Goal: Check status: Check status

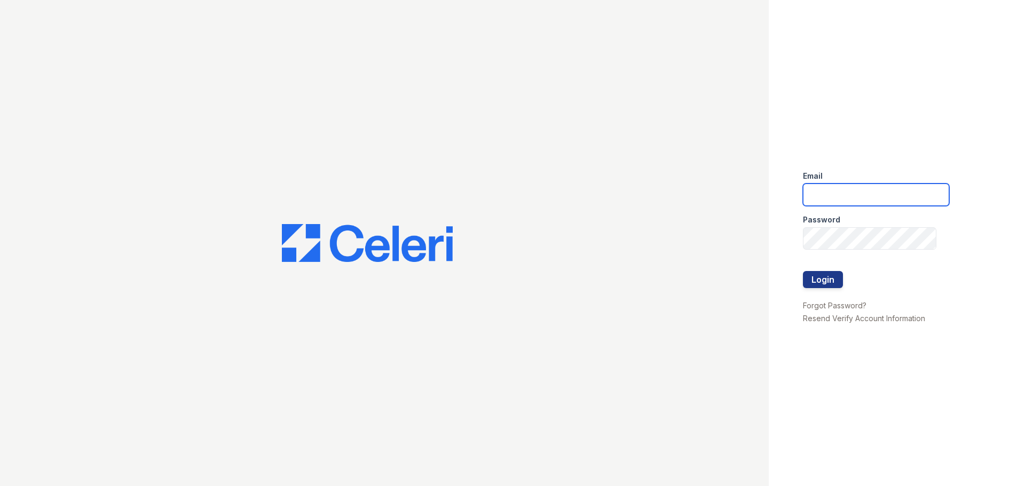
click at [828, 185] on input "email" at bounding box center [876, 195] width 146 height 22
type input "[EMAIL_ADDRESS][DOMAIN_NAME]"
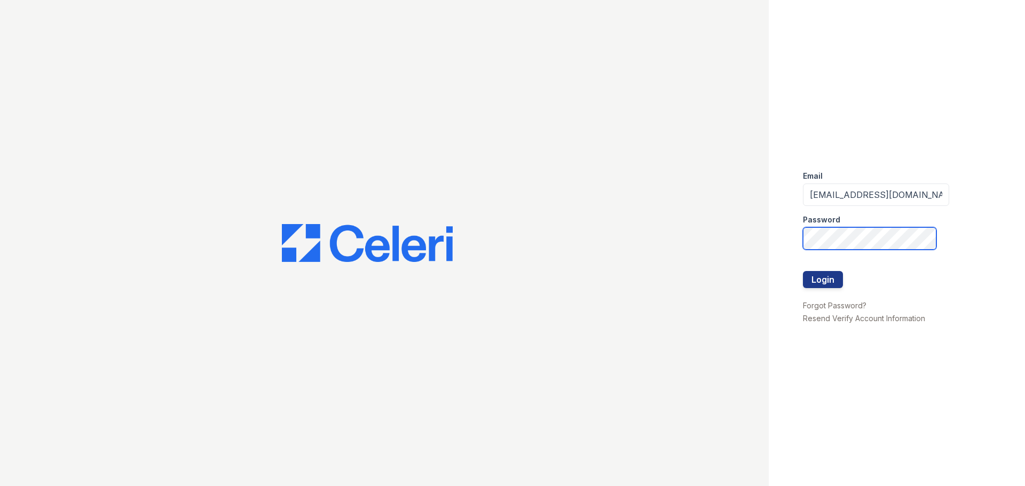
click at [803, 271] on button "Login" at bounding box center [823, 279] width 40 height 17
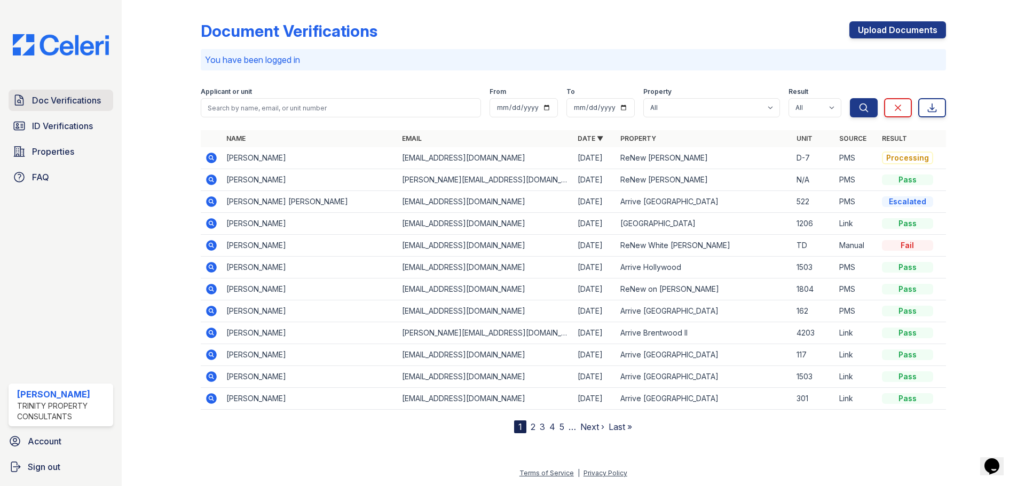
click at [85, 99] on span "Doc Verifications" at bounding box center [66, 100] width 69 height 13
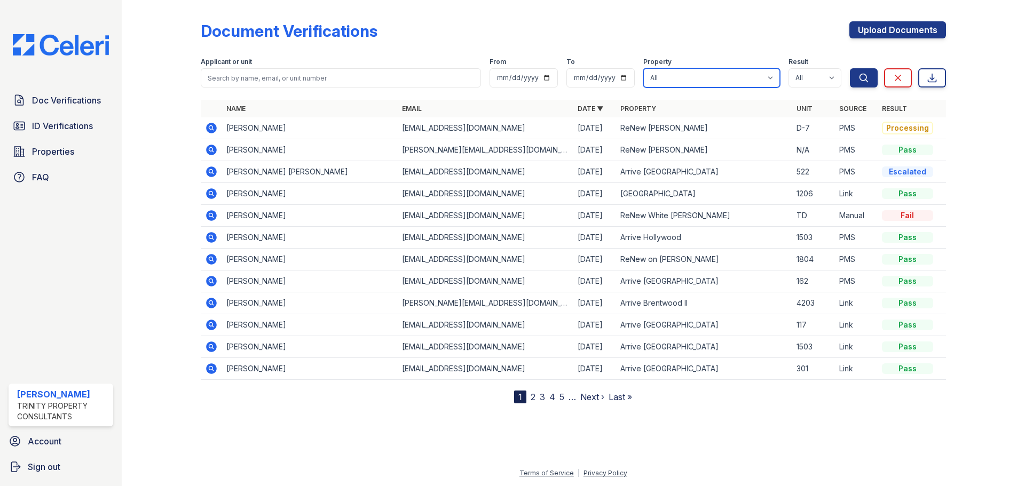
click at [731, 75] on select "All 888 at Grand Hope Park Alturas Andrews Alturas Cedar Hills Alturas Eleventh…" at bounding box center [711, 77] width 137 height 19
select select "196"
click at [643, 68] on select "All 888 at Grand Hope Park Alturas Andrews Alturas Cedar Hills Alturas Eleventh…" at bounding box center [711, 77] width 137 height 19
click at [861, 72] on button "Search" at bounding box center [864, 77] width 28 height 19
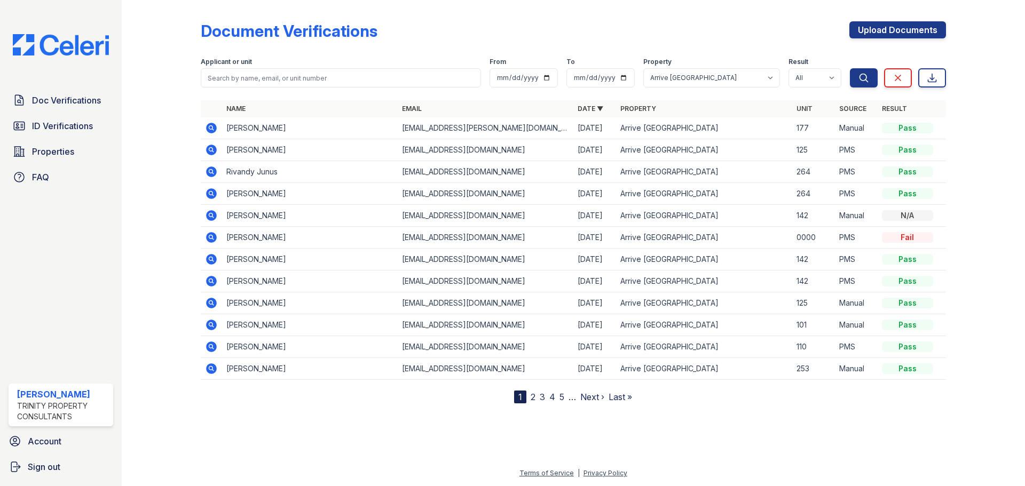
click at [215, 151] on icon at bounding box center [211, 150] width 11 height 11
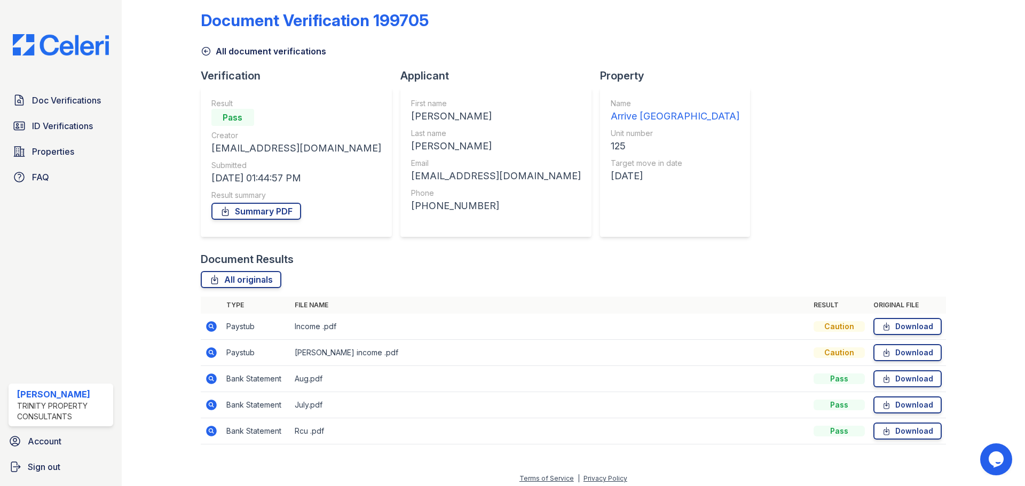
scroll to position [16, 0]
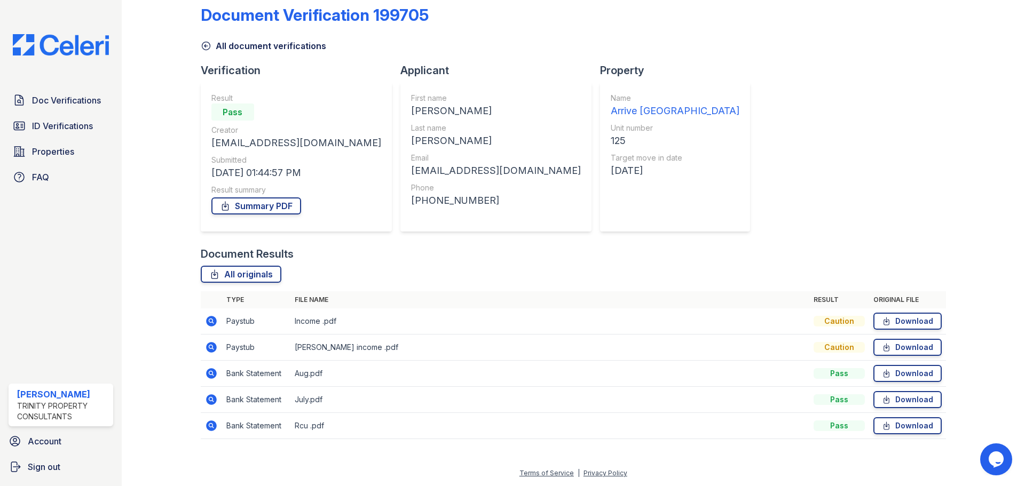
click at [209, 327] on icon at bounding box center [211, 321] width 13 height 13
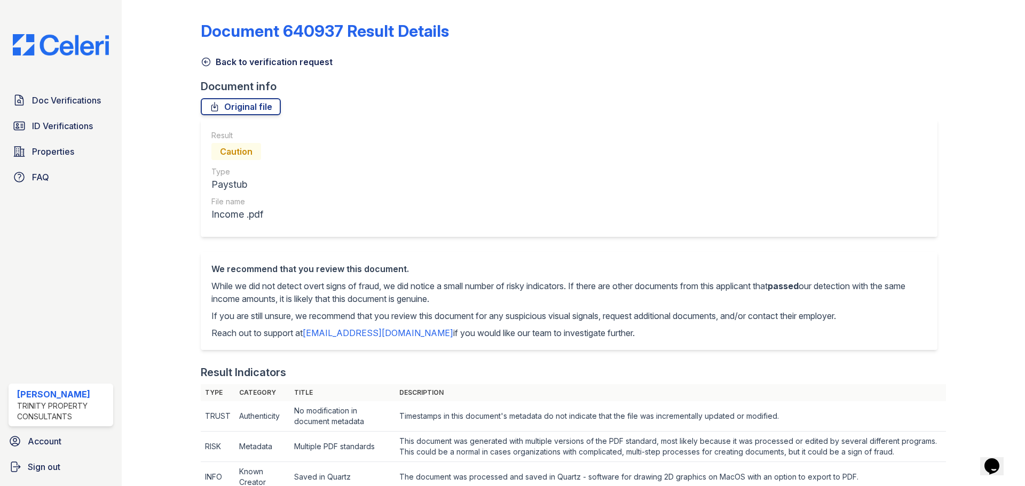
drag, startPoint x: 240, startPoint y: 62, endPoint x: 242, endPoint y: 70, distance: 8.8
click at [240, 62] on link "Back to verification request" at bounding box center [267, 62] width 132 height 13
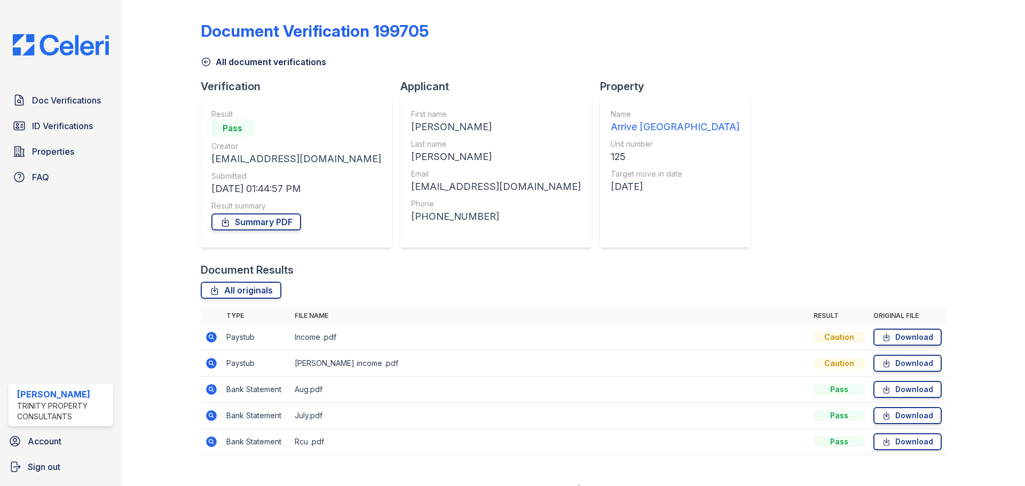
click at [210, 362] on icon at bounding box center [210, 362] width 3 height 3
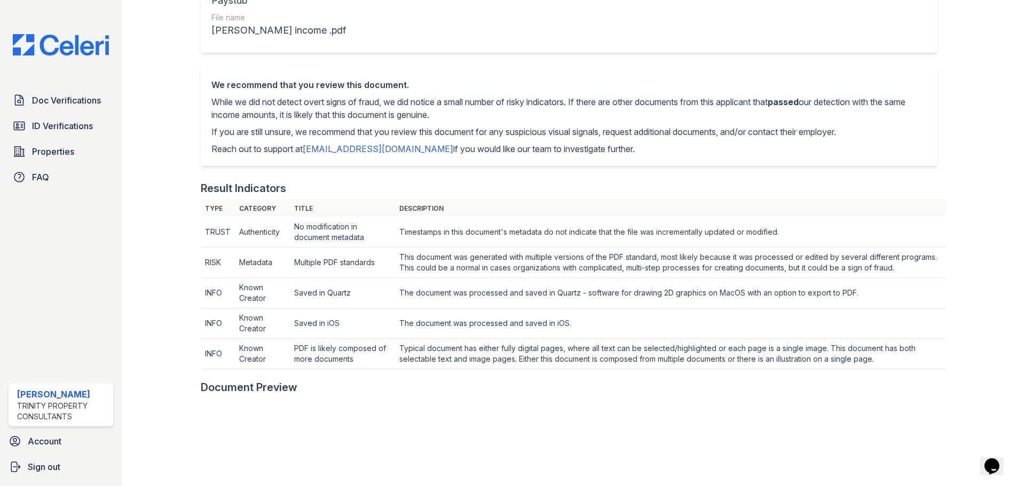
scroll to position [53, 0]
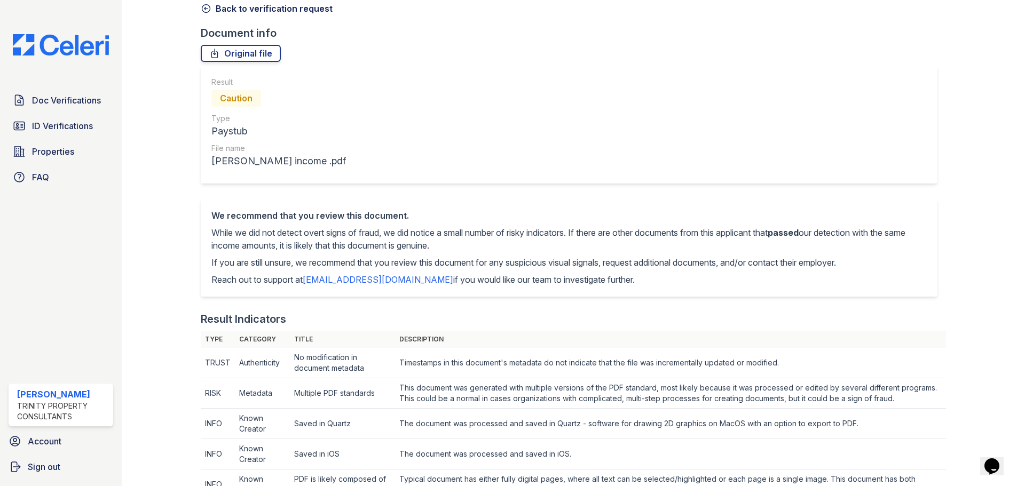
click at [240, 12] on link "Back to verification request" at bounding box center [267, 8] width 132 height 13
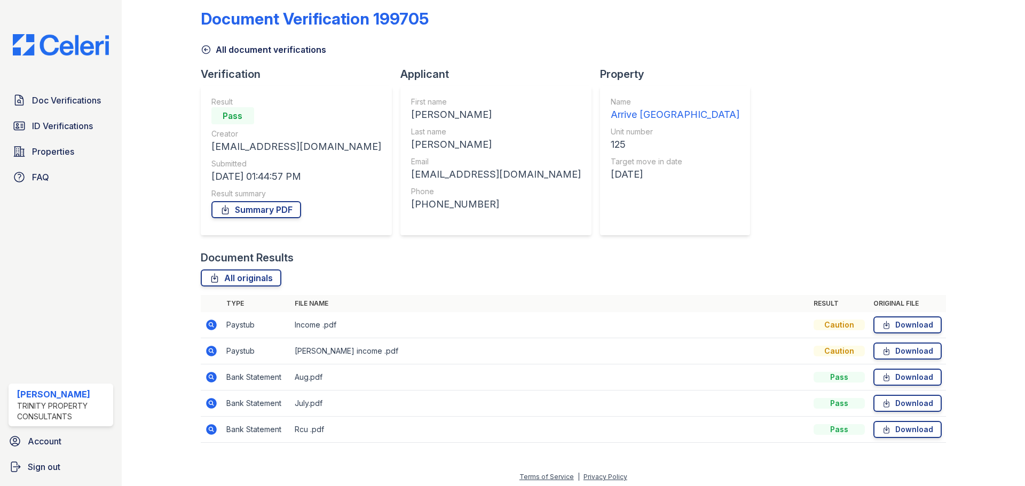
scroll to position [16, 0]
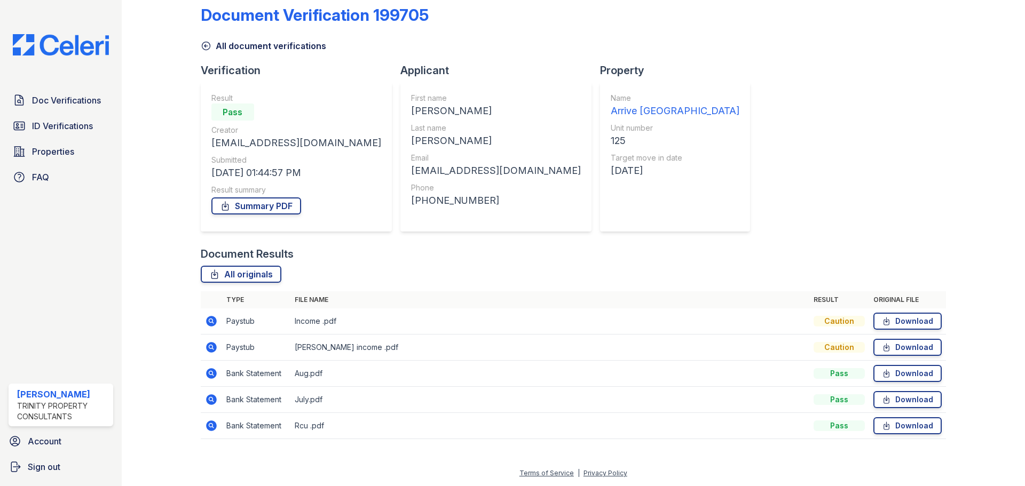
click at [216, 426] on icon at bounding box center [211, 426] width 11 height 11
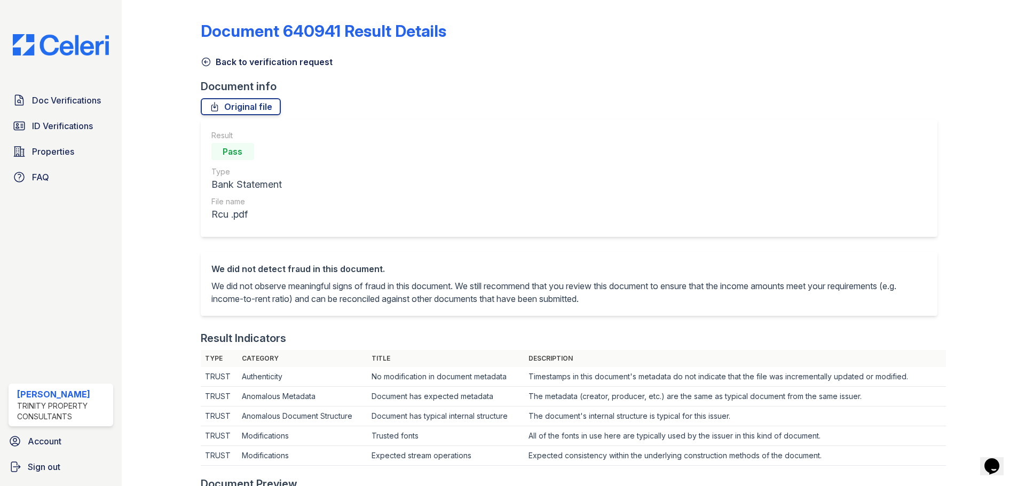
click at [223, 64] on link "Back to verification request" at bounding box center [267, 62] width 132 height 13
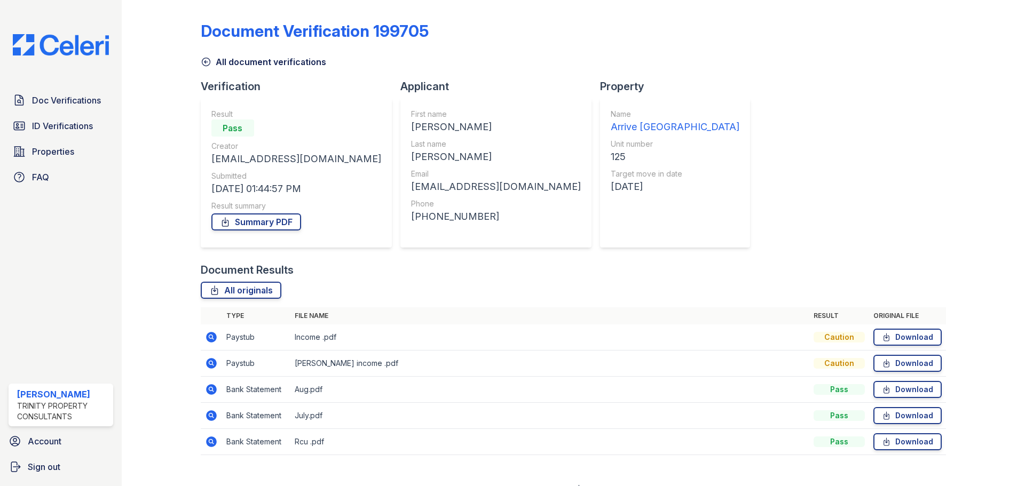
scroll to position [16, 0]
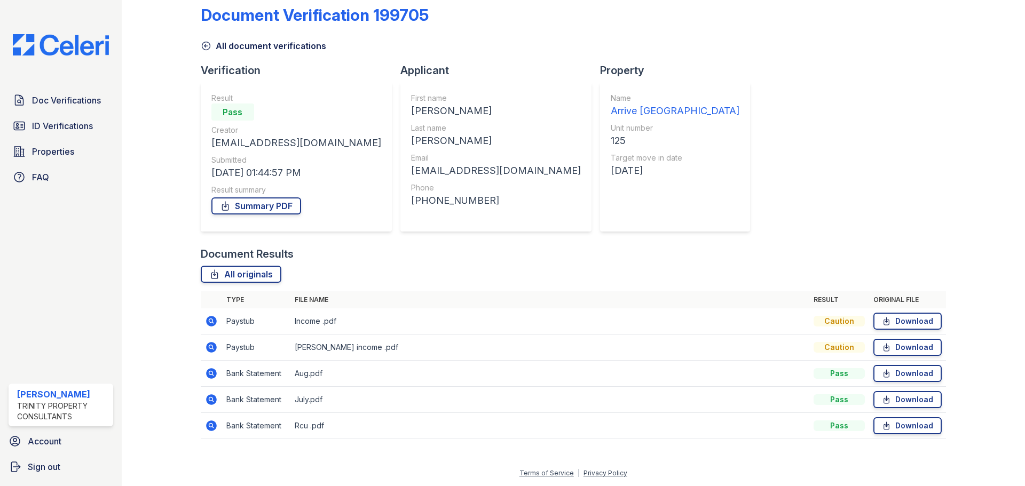
click at [211, 372] on icon at bounding box center [211, 373] width 13 height 13
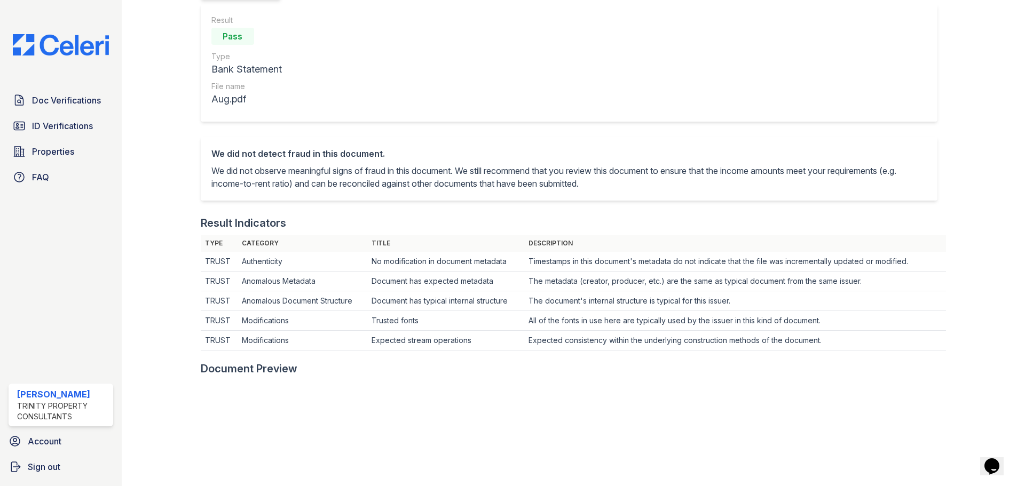
scroll to position [52, 0]
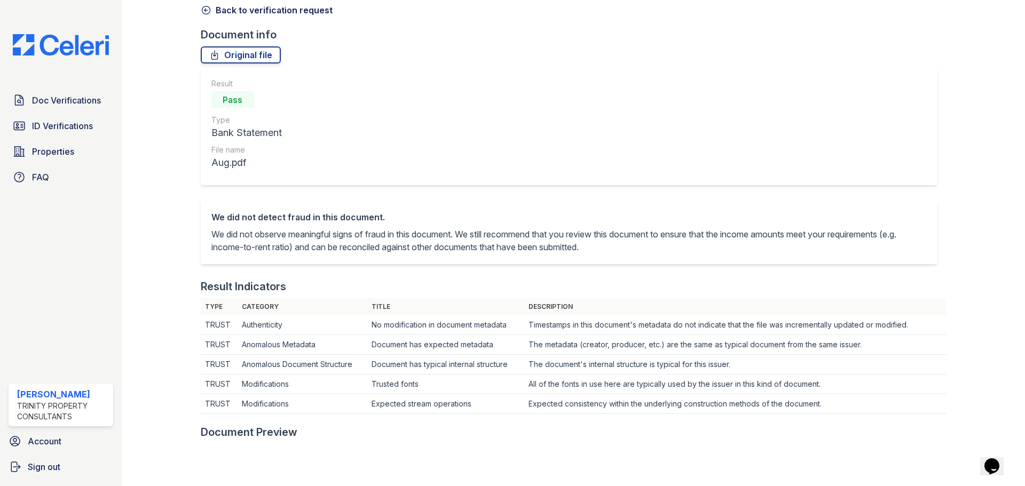
click at [227, 12] on link "Back to verification request" at bounding box center [267, 10] width 132 height 13
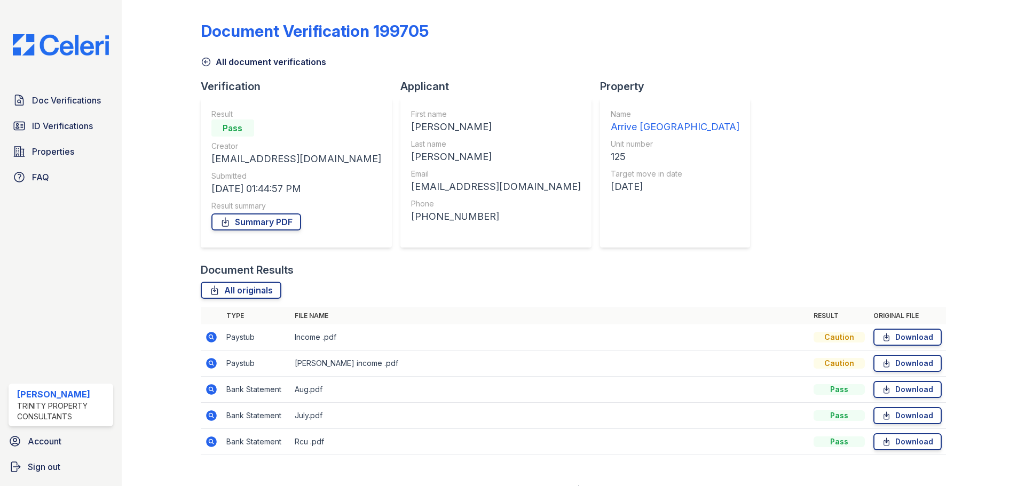
click at [210, 365] on icon at bounding box center [211, 363] width 11 height 11
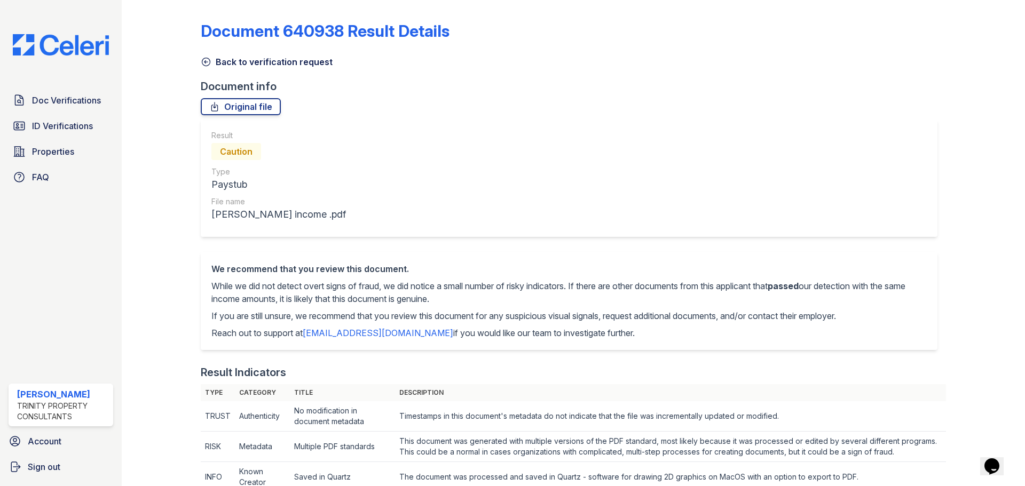
click at [275, 65] on link "Back to verification request" at bounding box center [267, 62] width 132 height 13
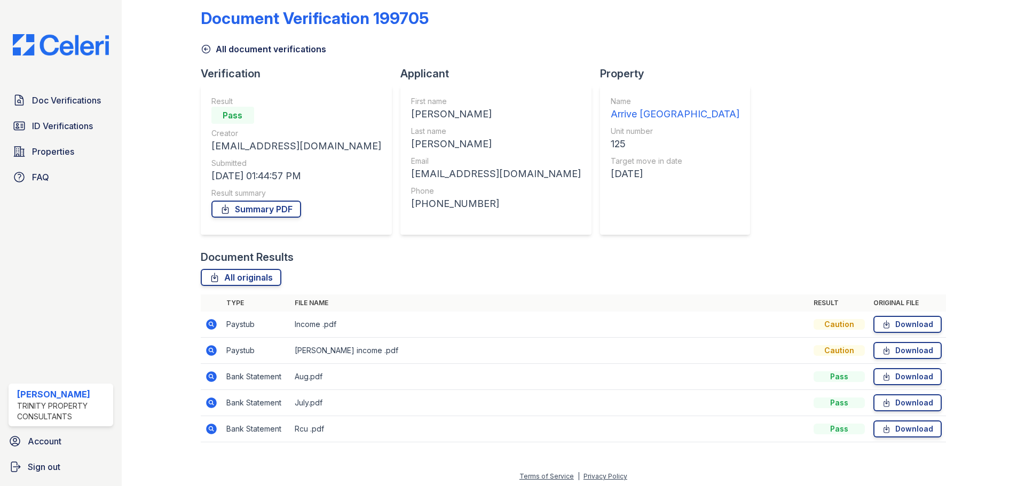
scroll to position [16, 0]
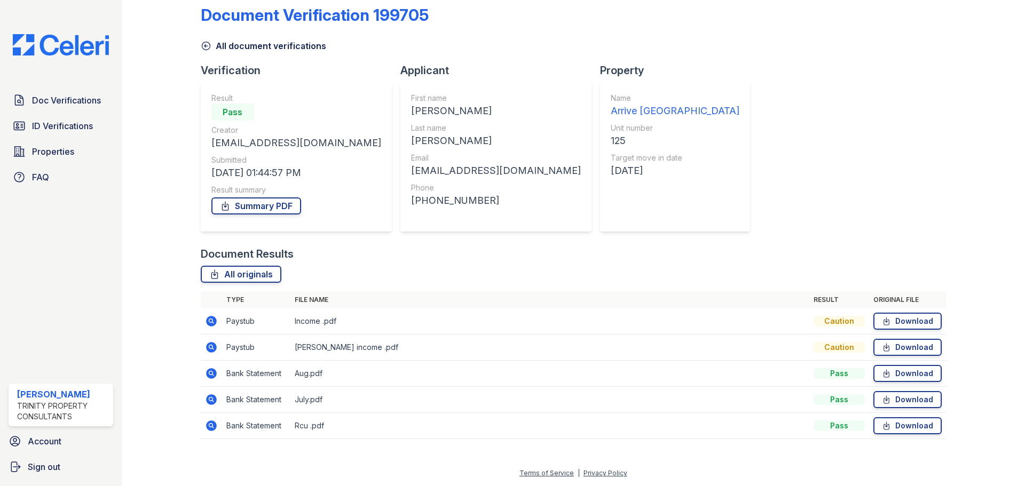
click at [209, 375] on icon at bounding box center [211, 373] width 11 height 11
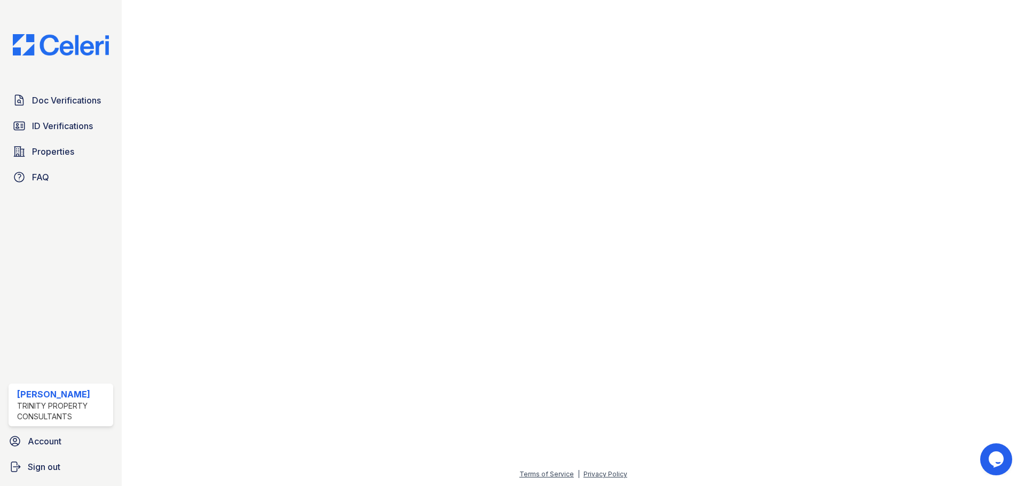
scroll to position [532, 0]
